Goal: Task Accomplishment & Management: Complete application form

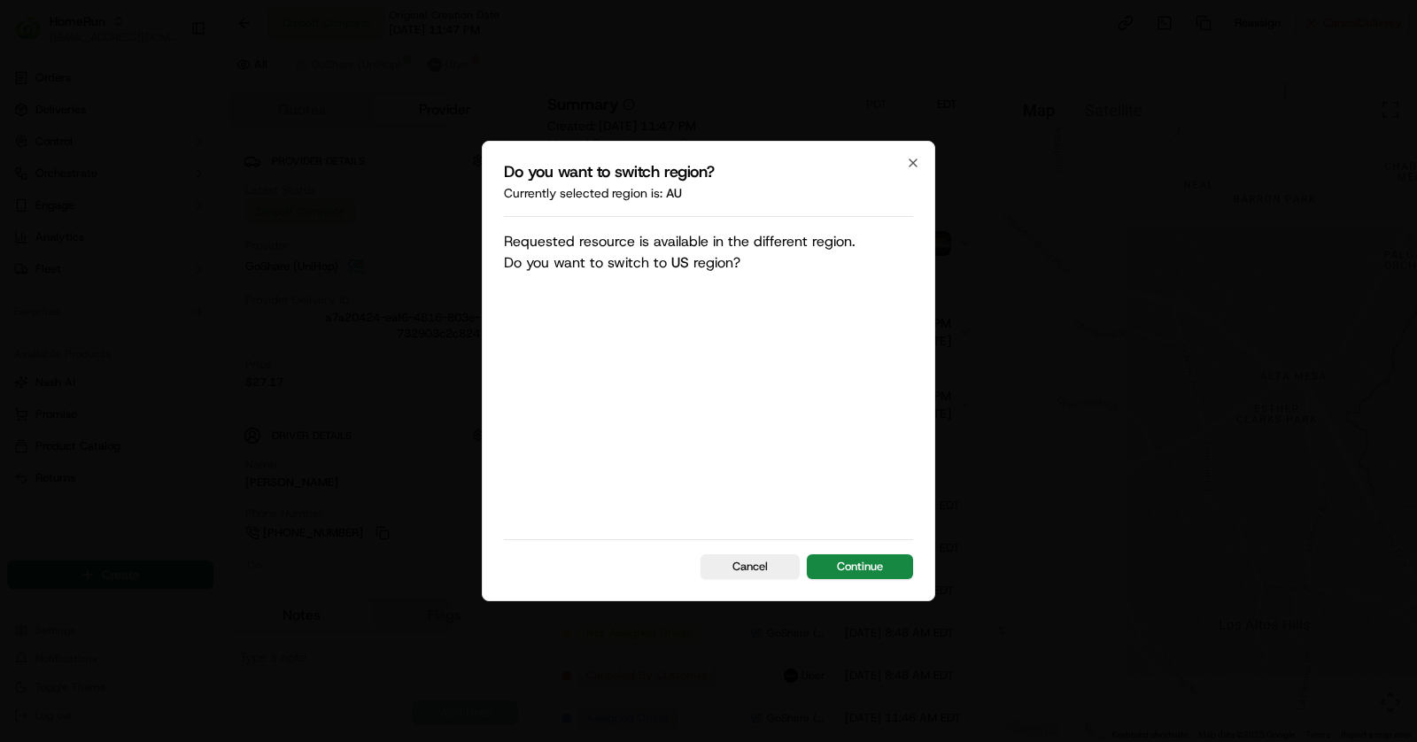
click at [854, 585] on div "Do you want to switch region? Currently selected region is: au Requested resour…" at bounding box center [708, 371] width 453 height 461
click at [856, 566] on button "Continue" at bounding box center [860, 566] width 106 height 25
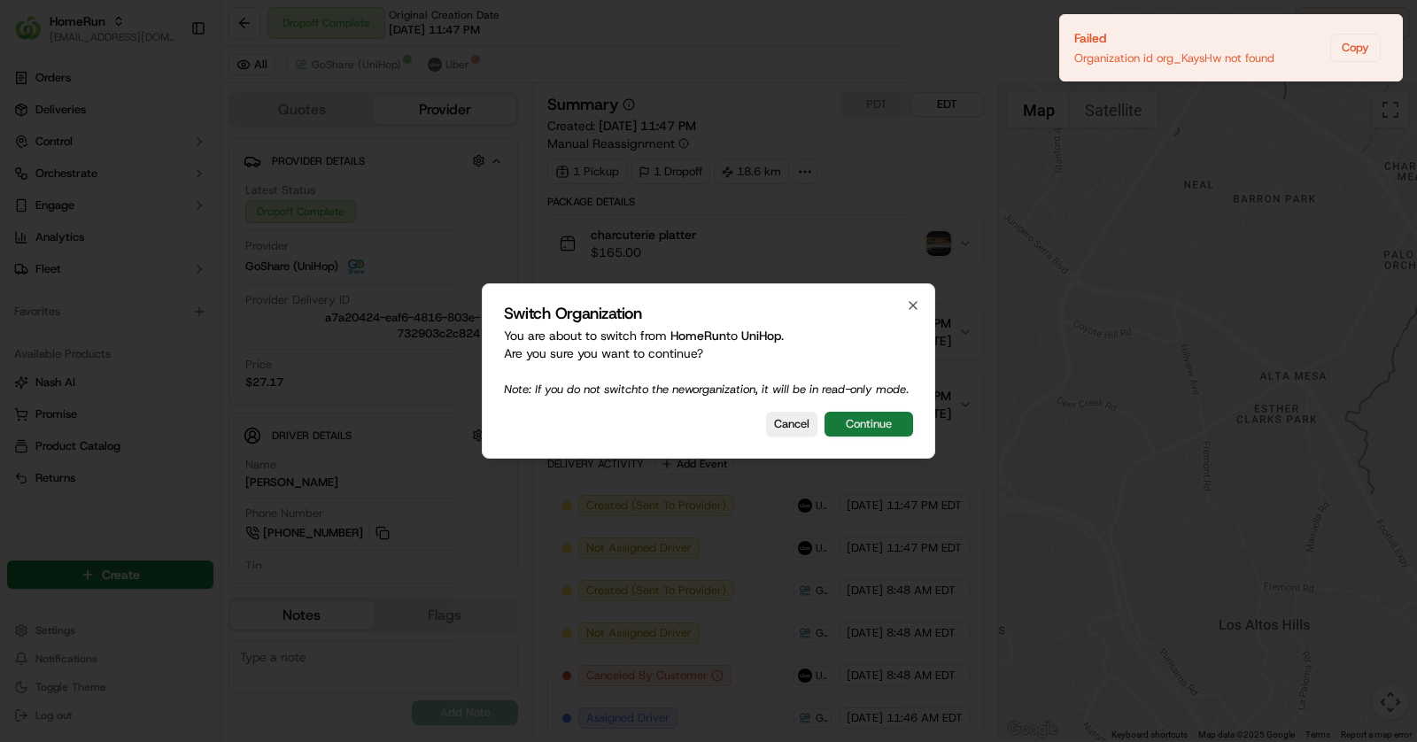
click at [872, 437] on button "Continue" at bounding box center [869, 424] width 89 height 25
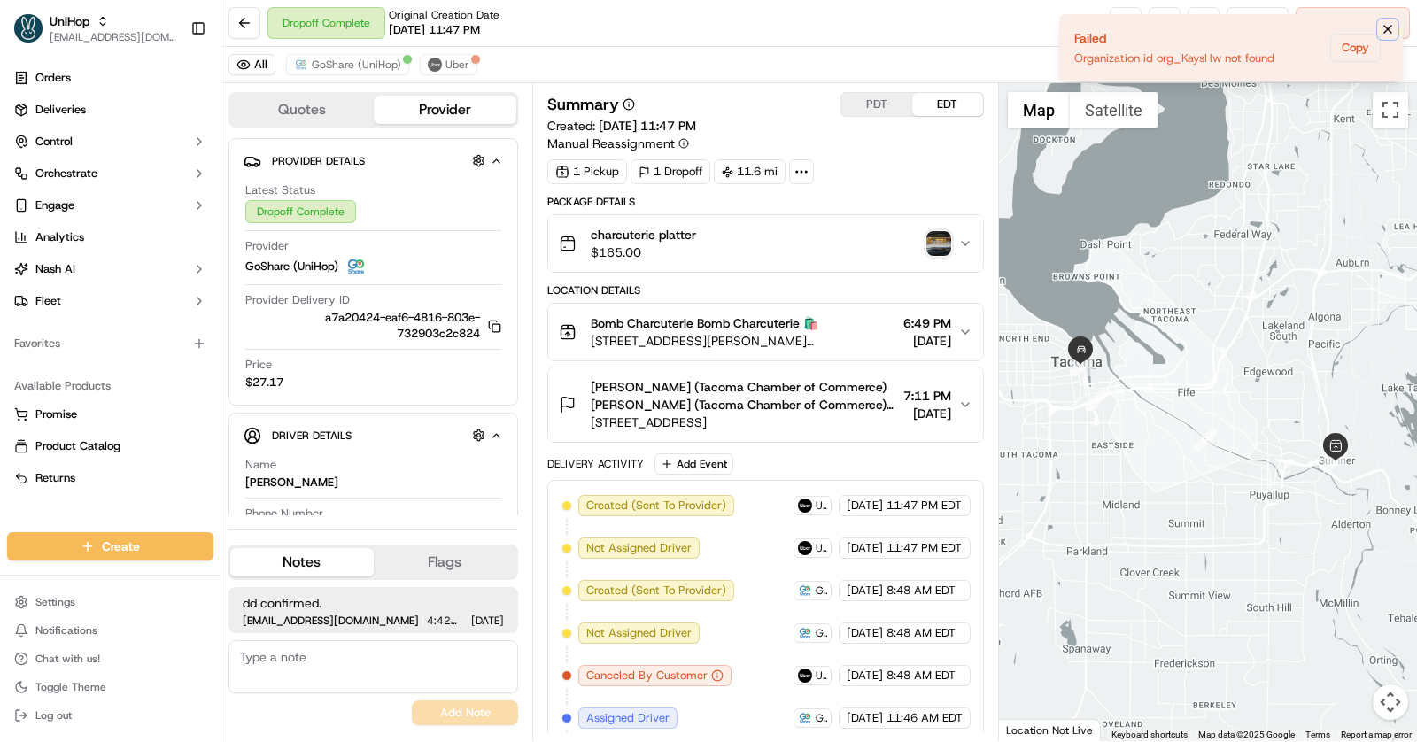
click at [1388, 33] on icon "Notifications (F8)" at bounding box center [1388, 29] width 14 height 14
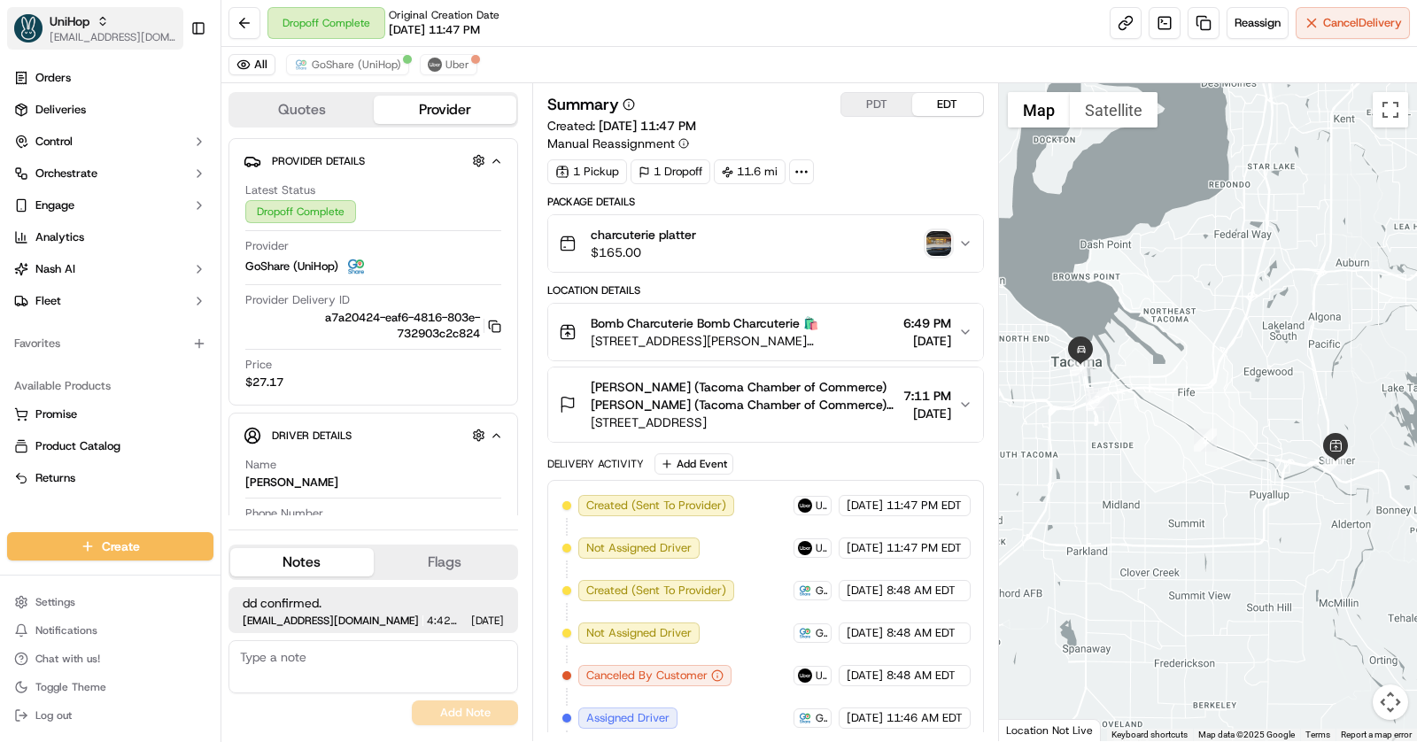
click at [61, 29] on span "UniHop" at bounding box center [70, 21] width 40 height 18
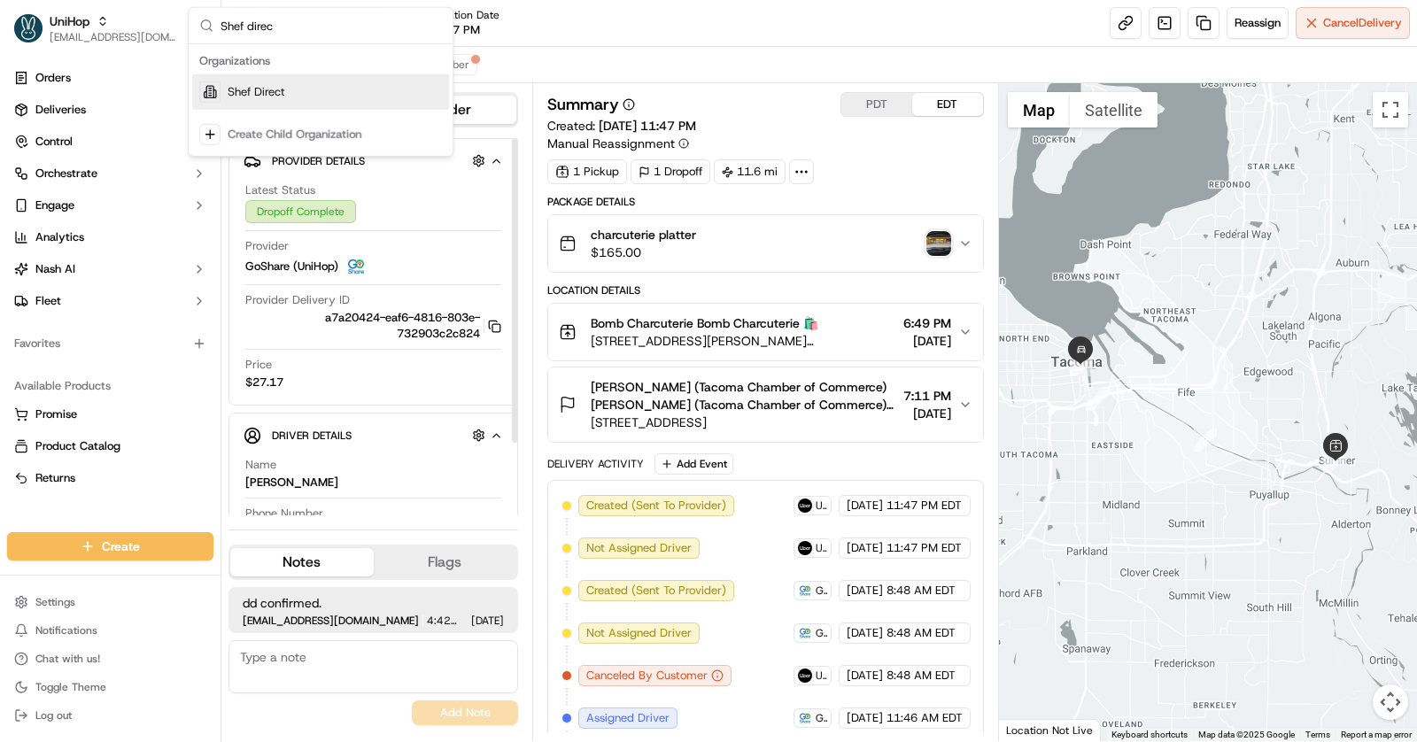
type input "Shef direc"
click at [358, 74] on div "Shef Direct" at bounding box center [320, 91] width 257 height 35
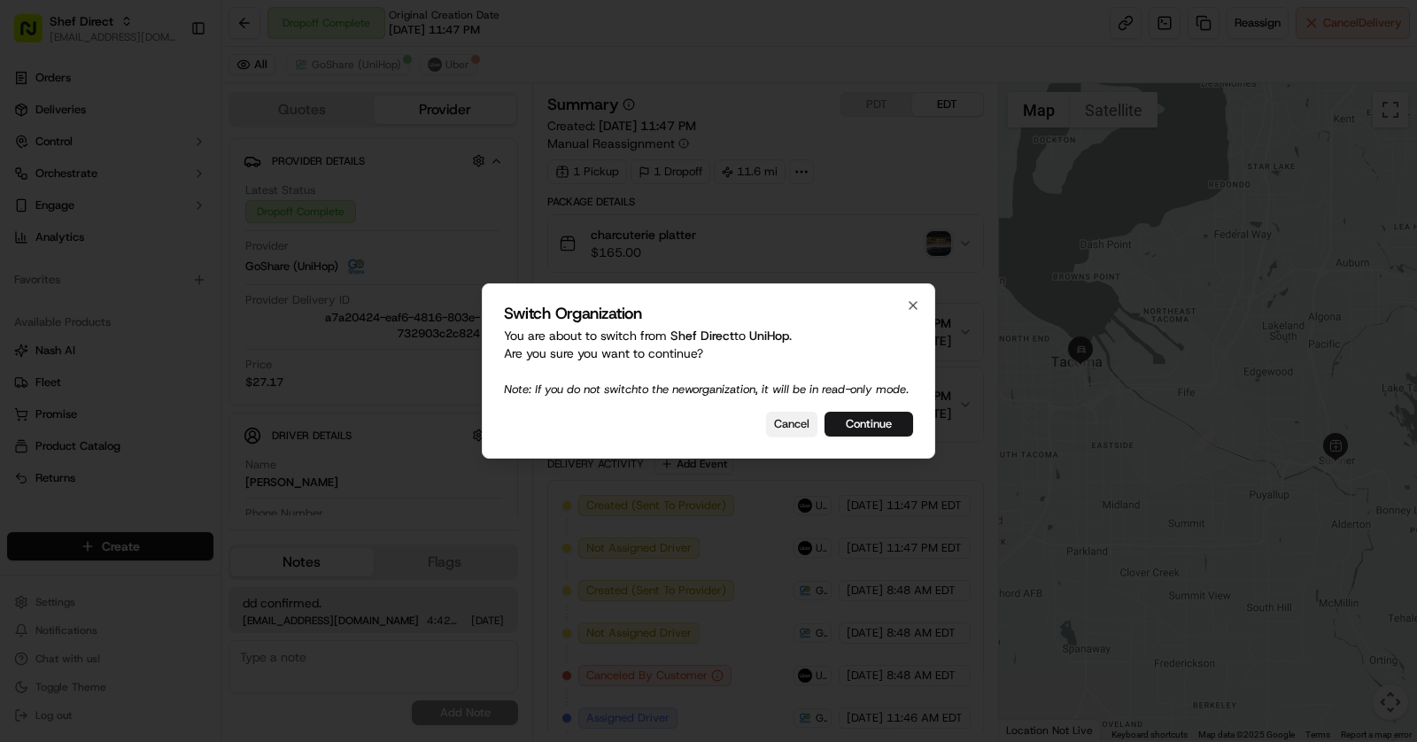
click at [784, 432] on button "Cancel" at bounding box center [791, 424] width 51 height 25
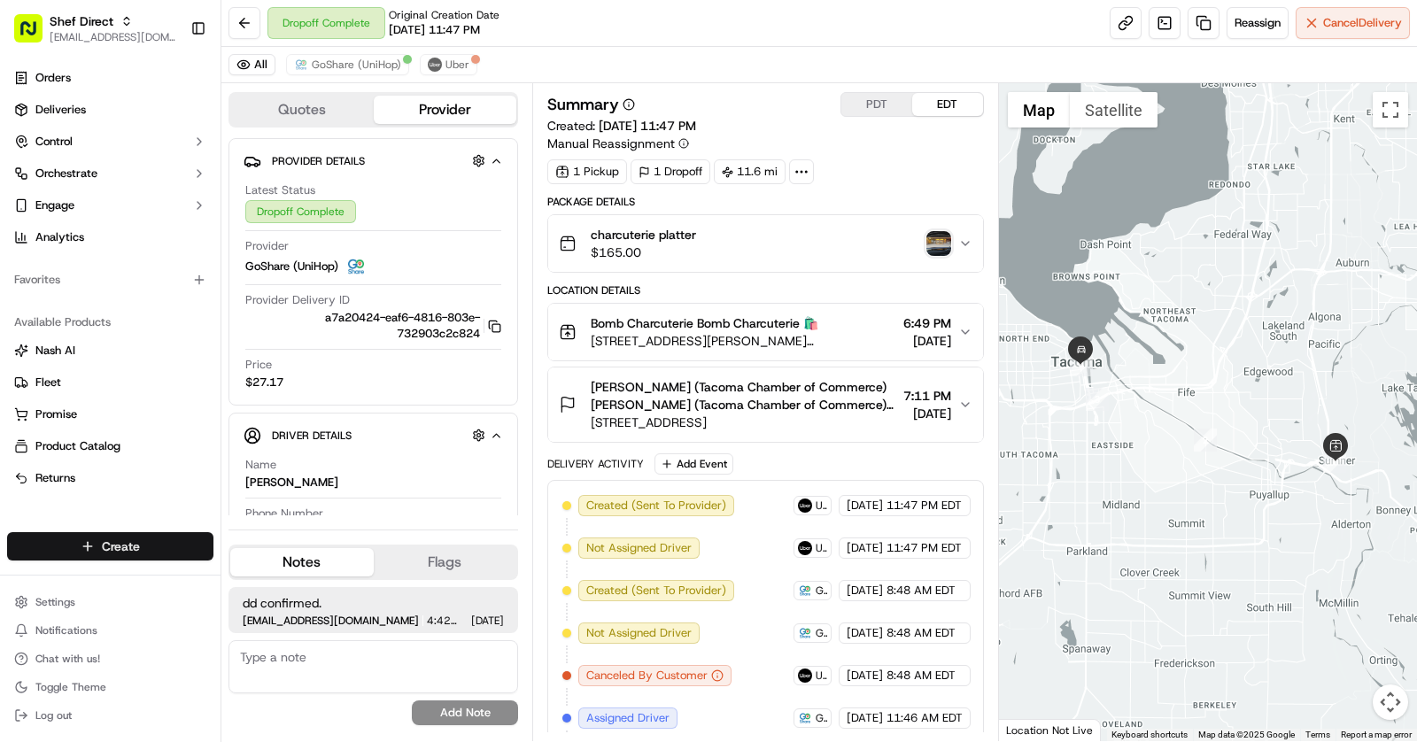
click at [158, 546] on html "Shef Direct [EMAIL_ADDRESS][DOMAIN_NAME] Toggle Sidebar Orders Deliveries Contr…" at bounding box center [708, 371] width 1417 height 742
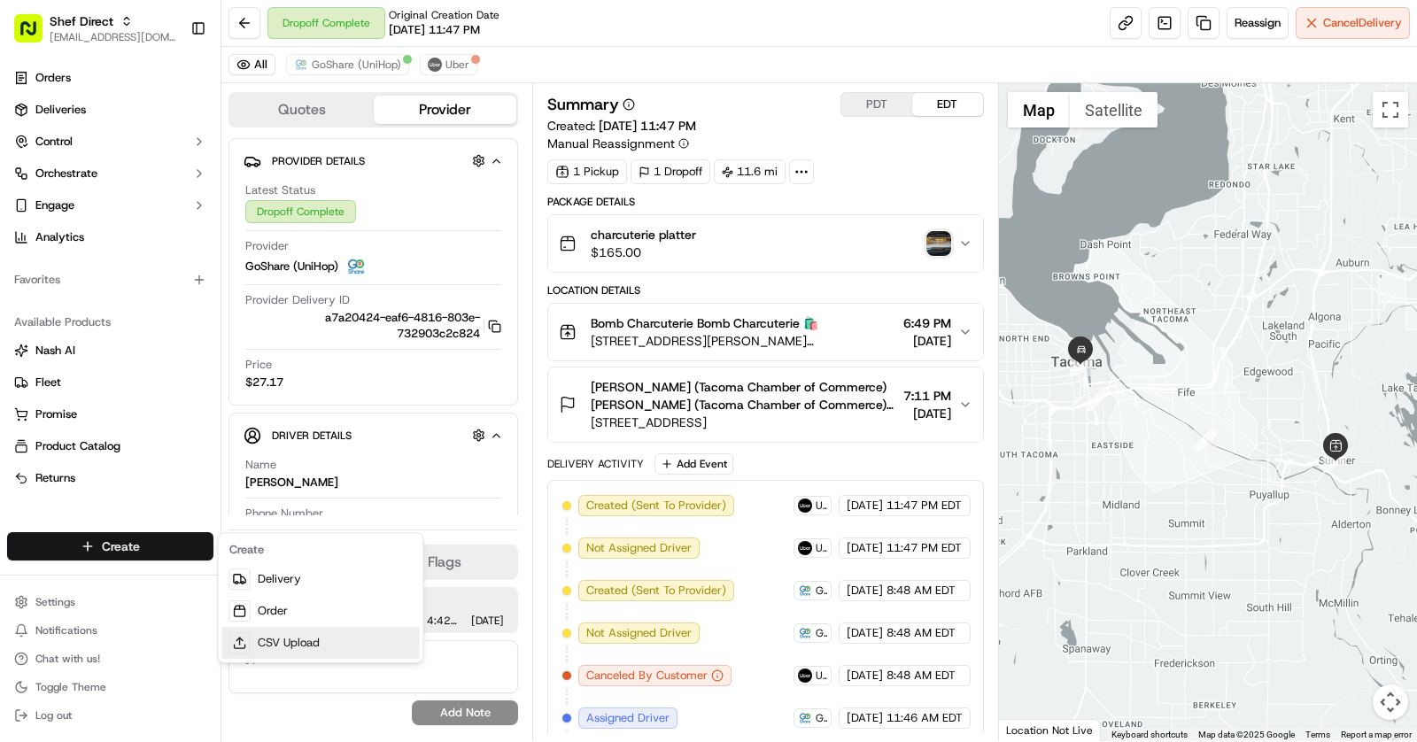
click at [347, 633] on link "CSV Upload" at bounding box center [321, 643] width 198 height 32
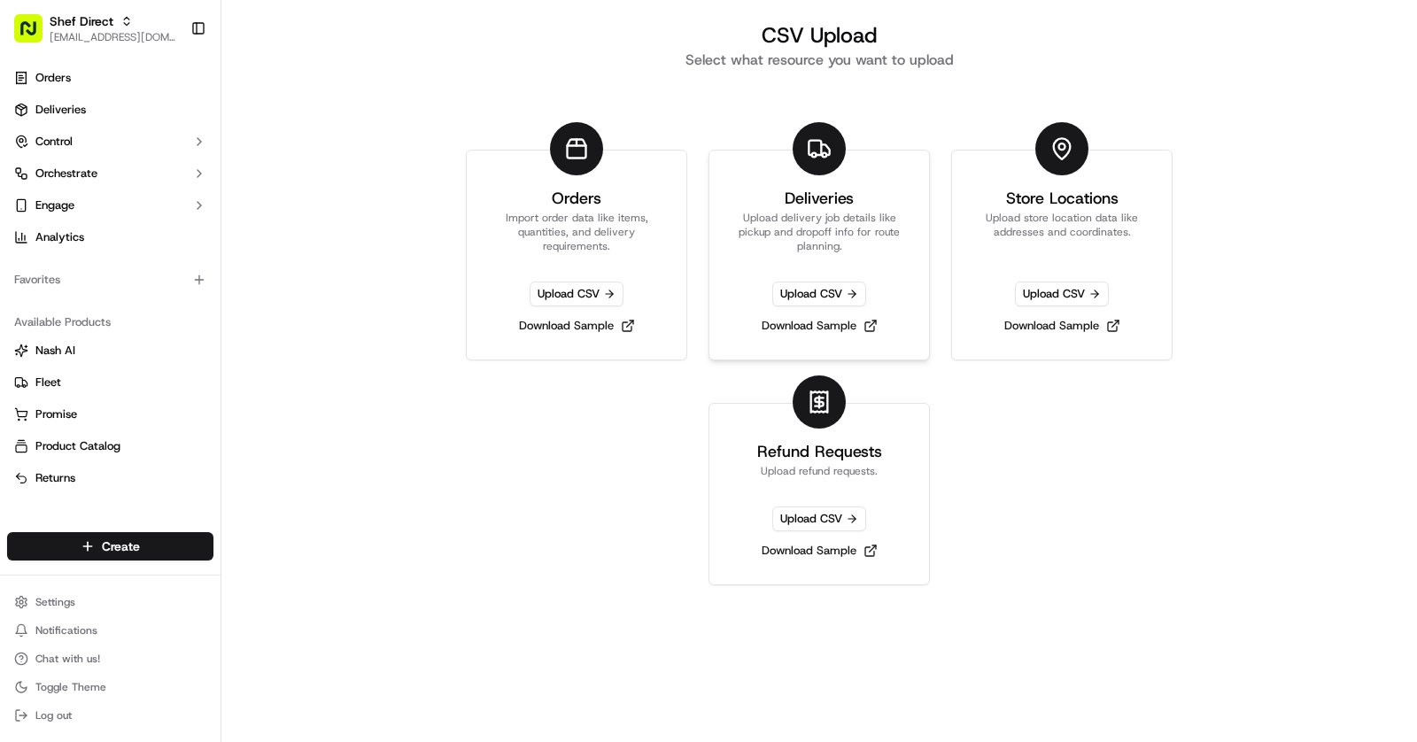
click at [822, 232] on p "Upload delivery job details like pickup and dropoff info for route planning." at bounding box center [819, 232] width 177 height 43
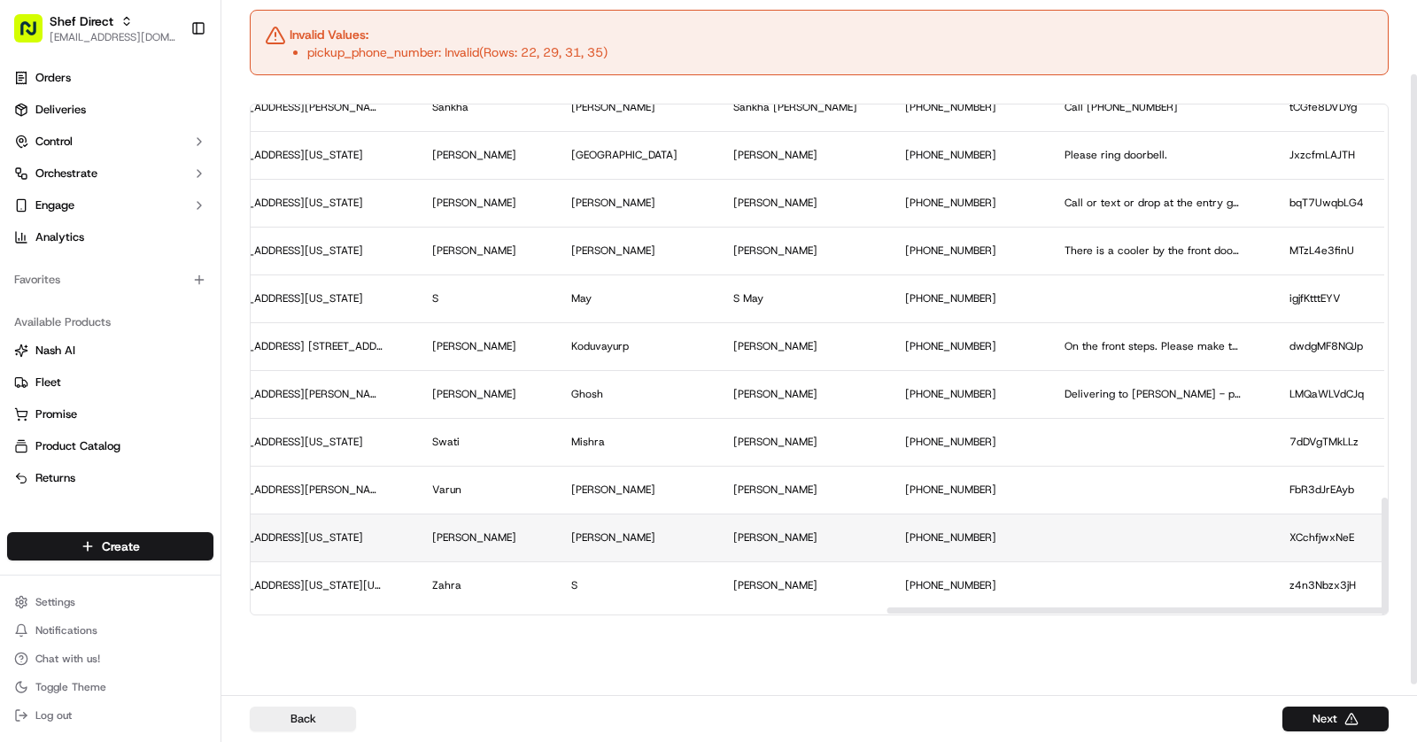
scroll to position [1683, 2890]
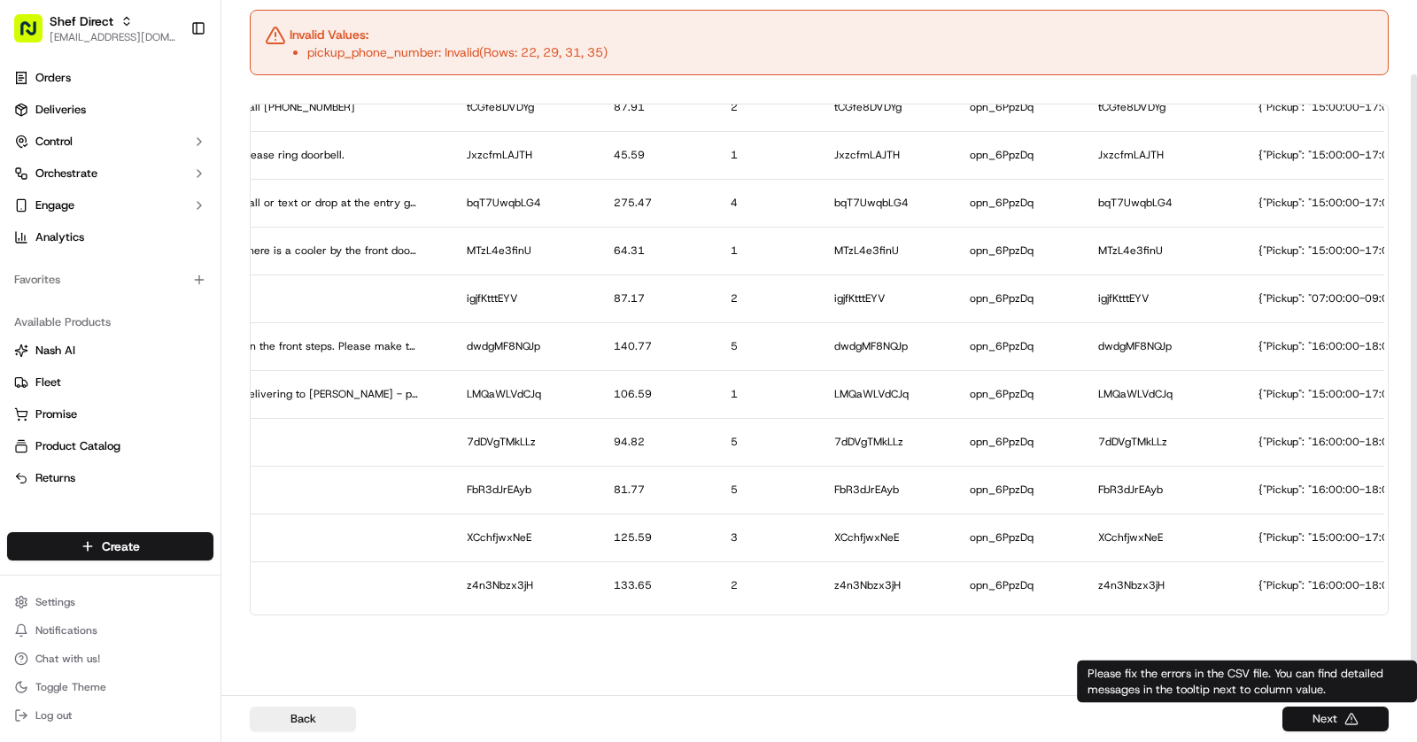
click at [1345, 717] on button "Next" at bounding box center [1335, 719] width 106 height 25
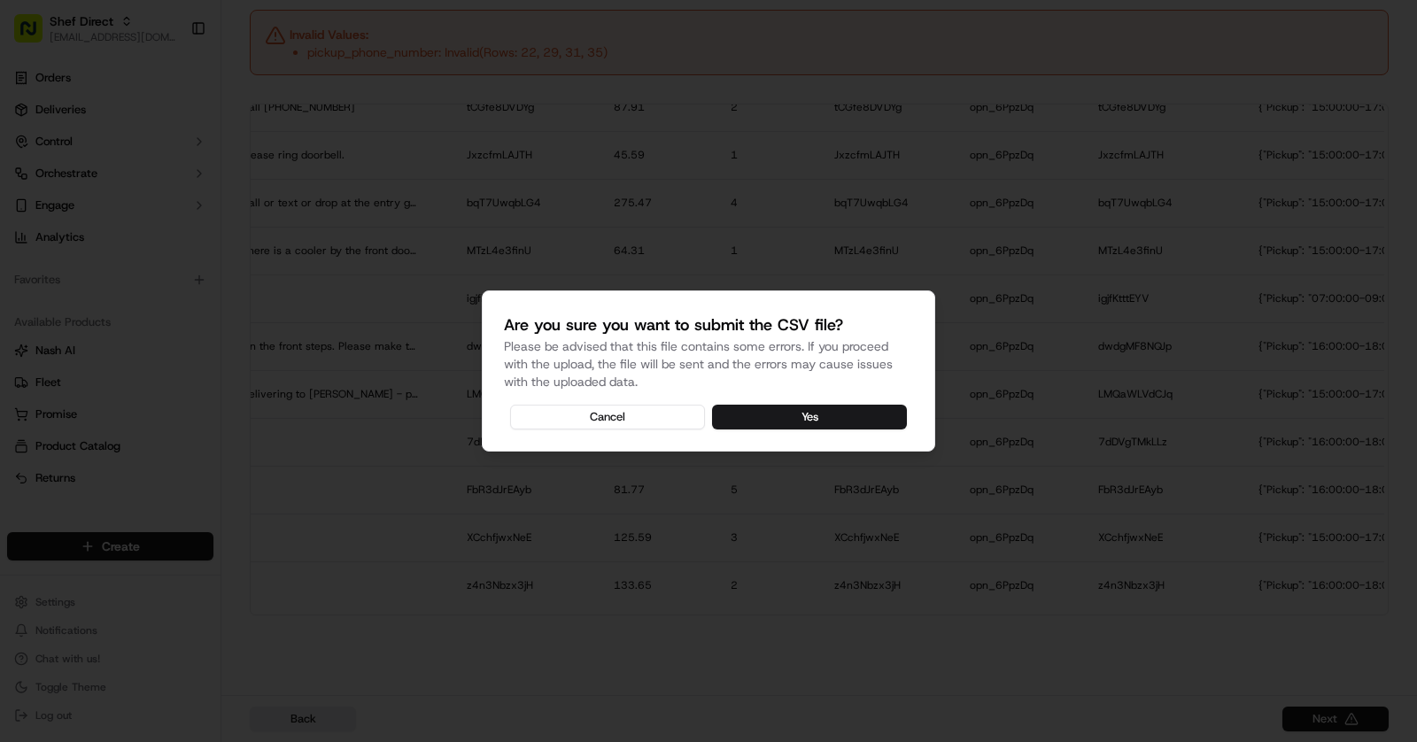
click at [837, 436] on div "Are you sure you want to submit the CSV file? Please be advised that this file …" at bounding box center [708, 371] width 453 height 161
click at [808, 418] on button "Yes" at bounding box center [809, 417] width 195 height 25
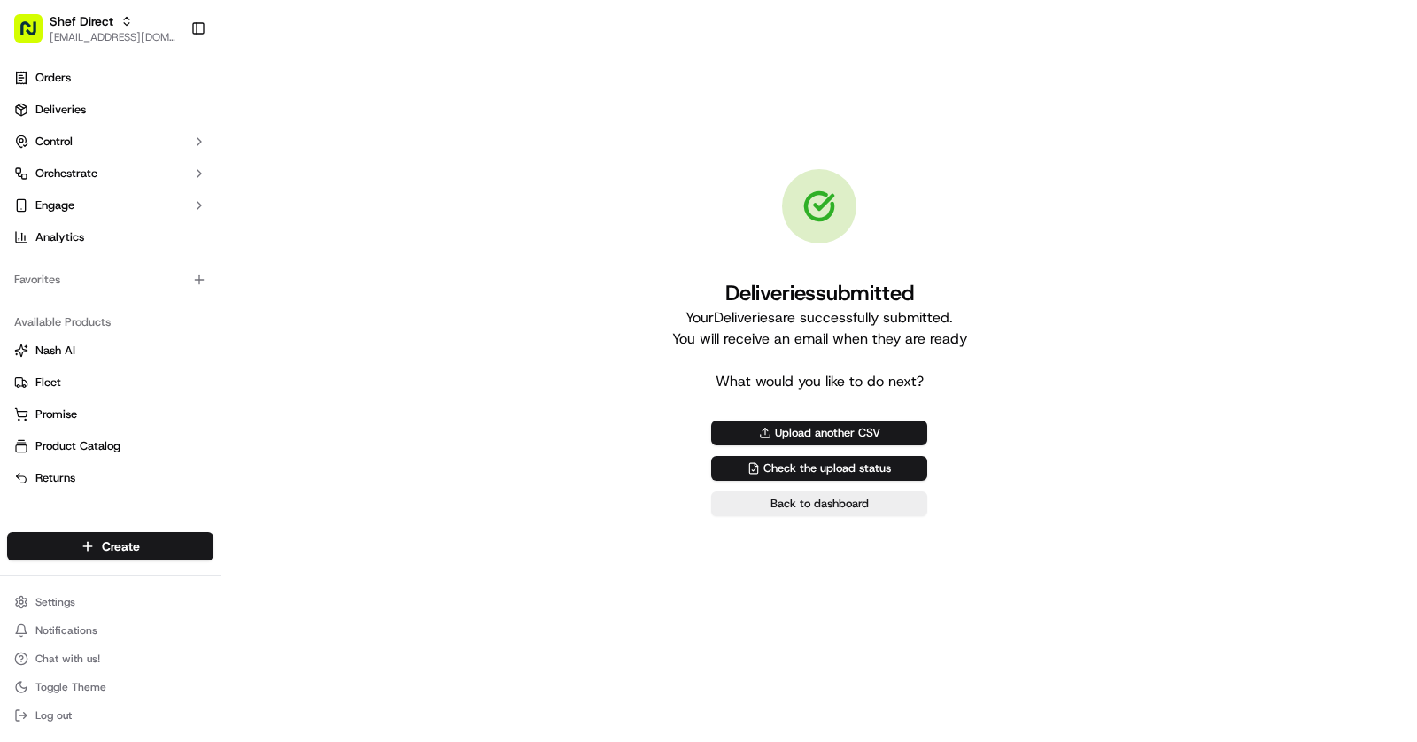
scroll to position [0, 0]
click at [159, 108] on link "Deliveries" at bounding box center [110, 110] width 206 height 28
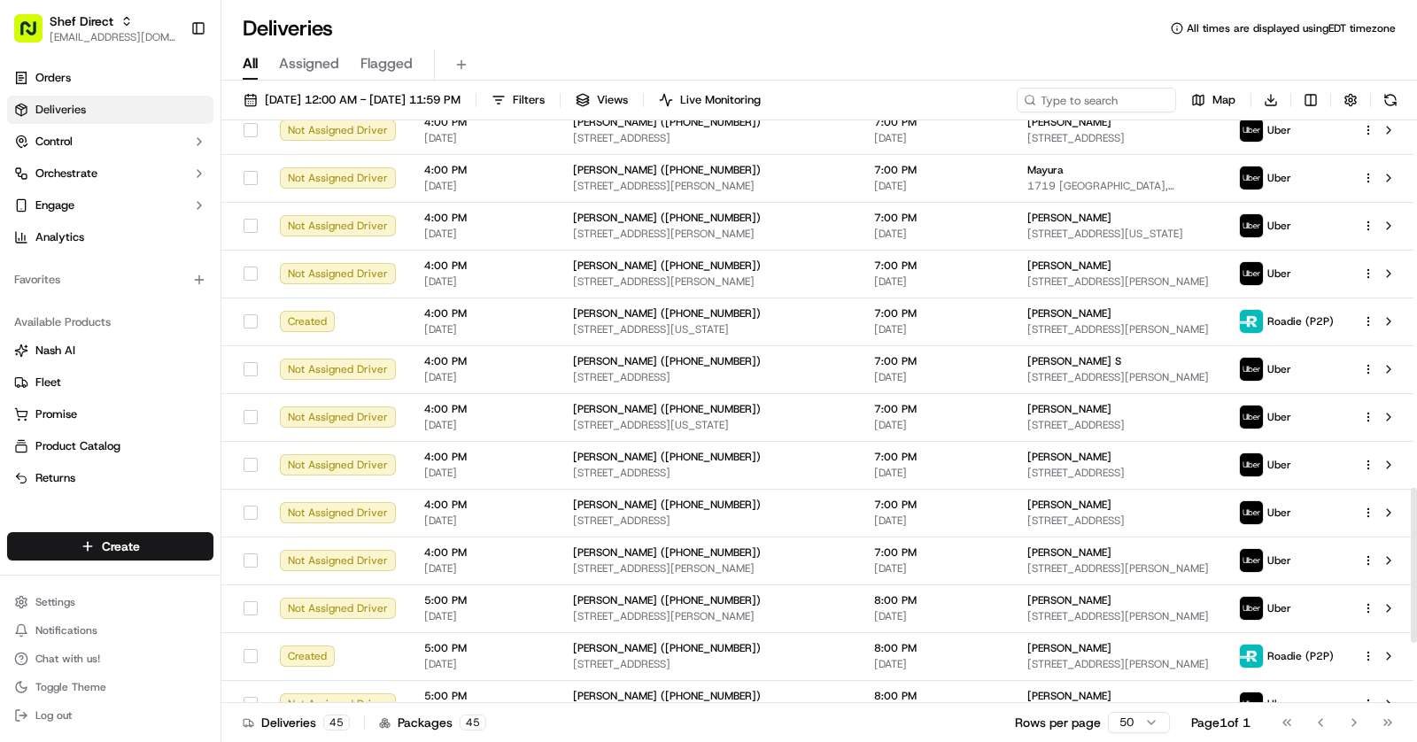
scroll to position [1604, 0]
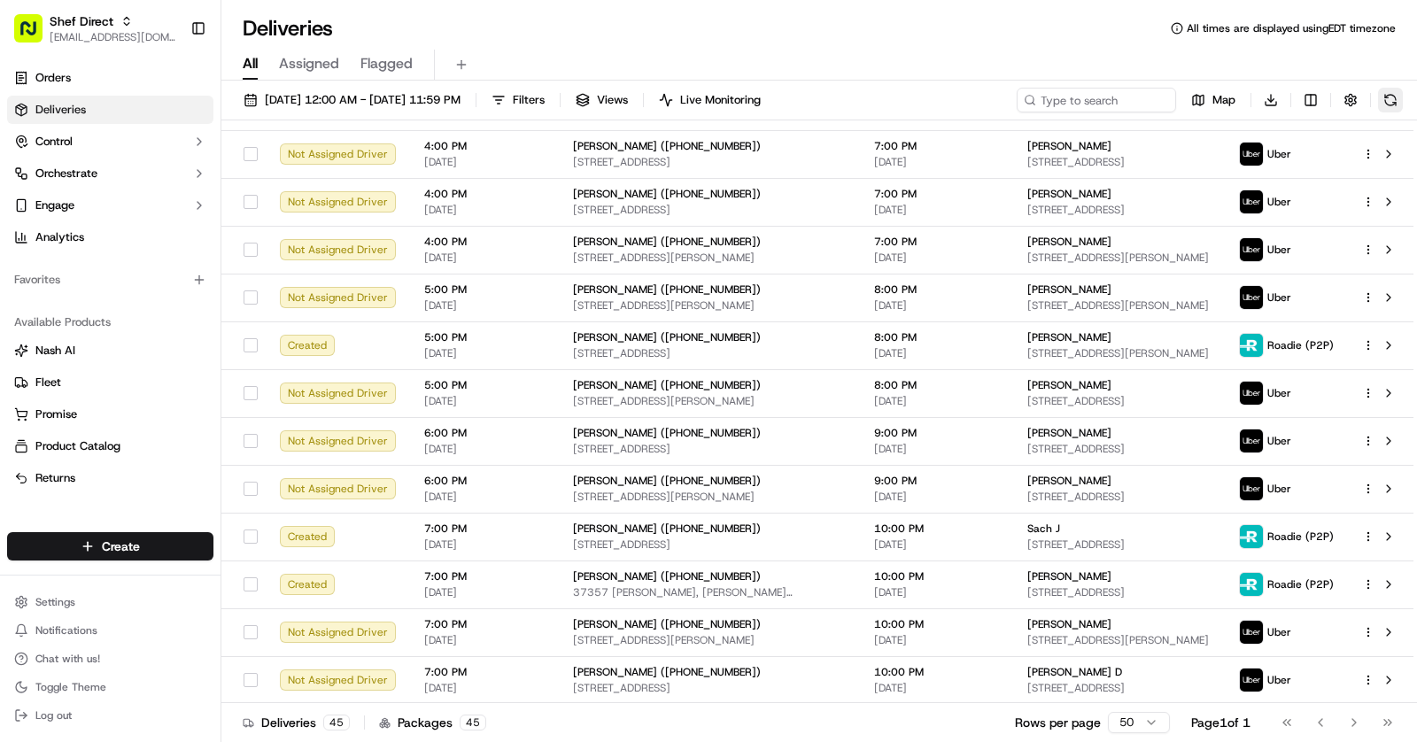
click at [1383, 108] on button at bounding box center [1390, 100] width 25 height 25
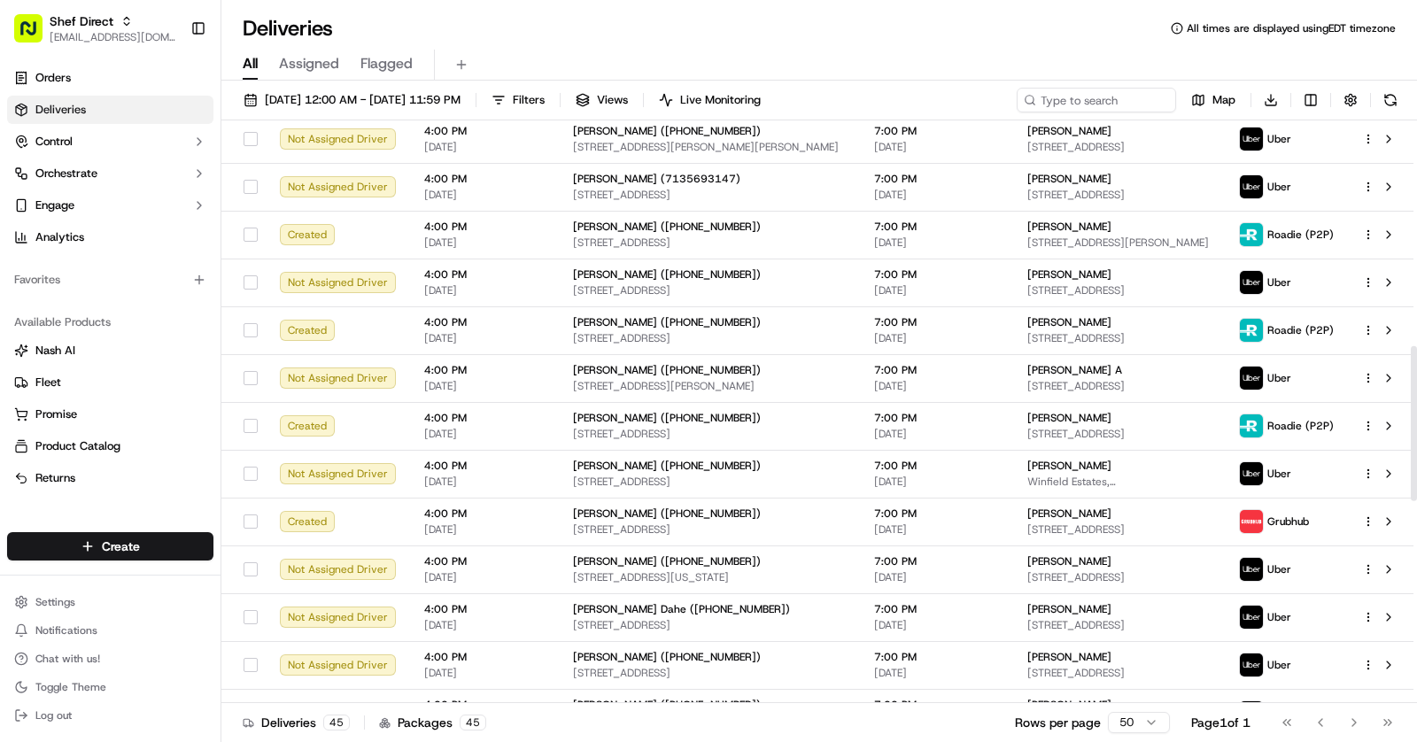
scroll to position [361, 0]
